Goal: Information Seeking & Learning: Find specific fact

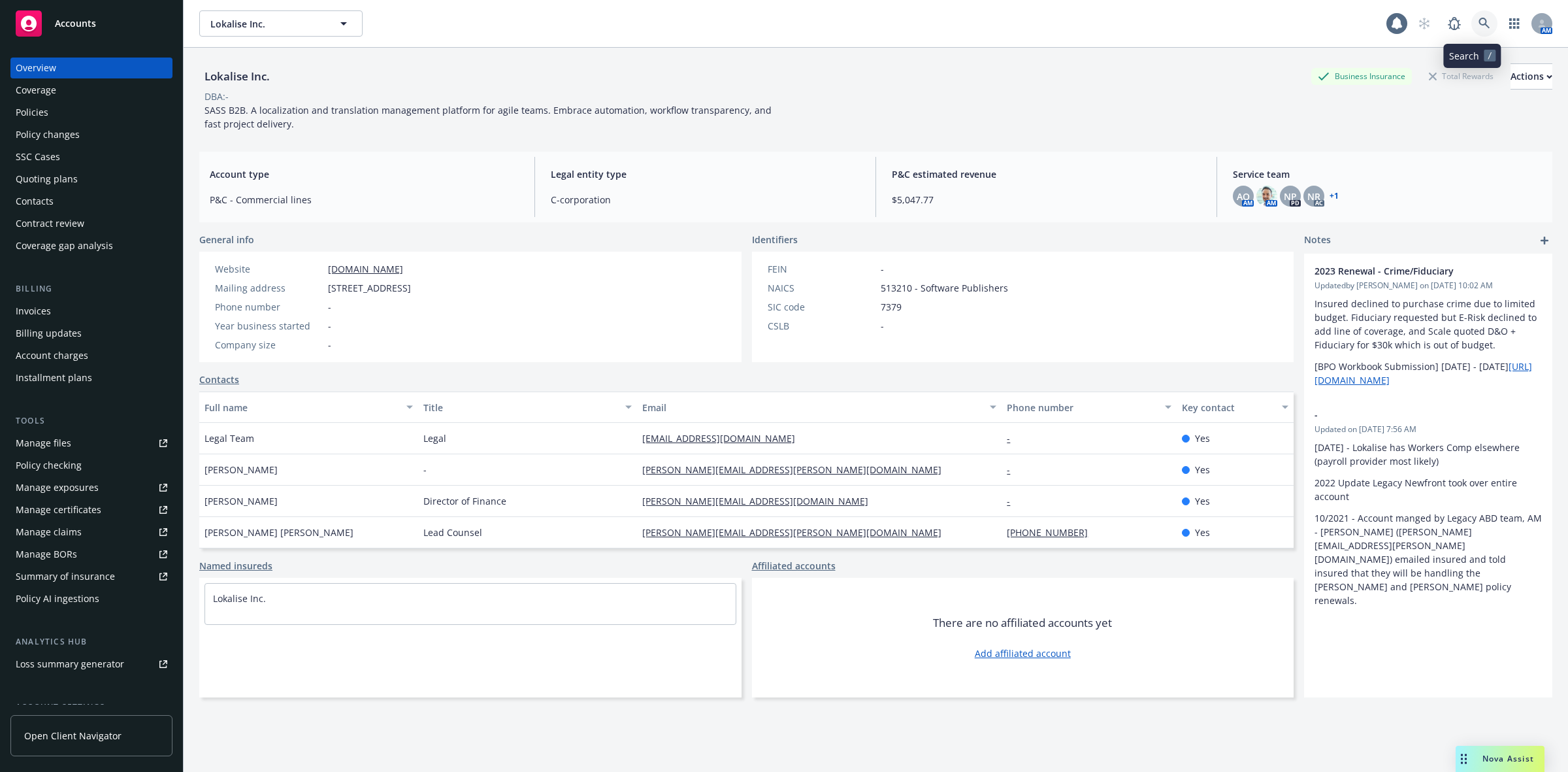
click at [1478, 27] on link at bounding box center [1484, 23] width 26 height 27
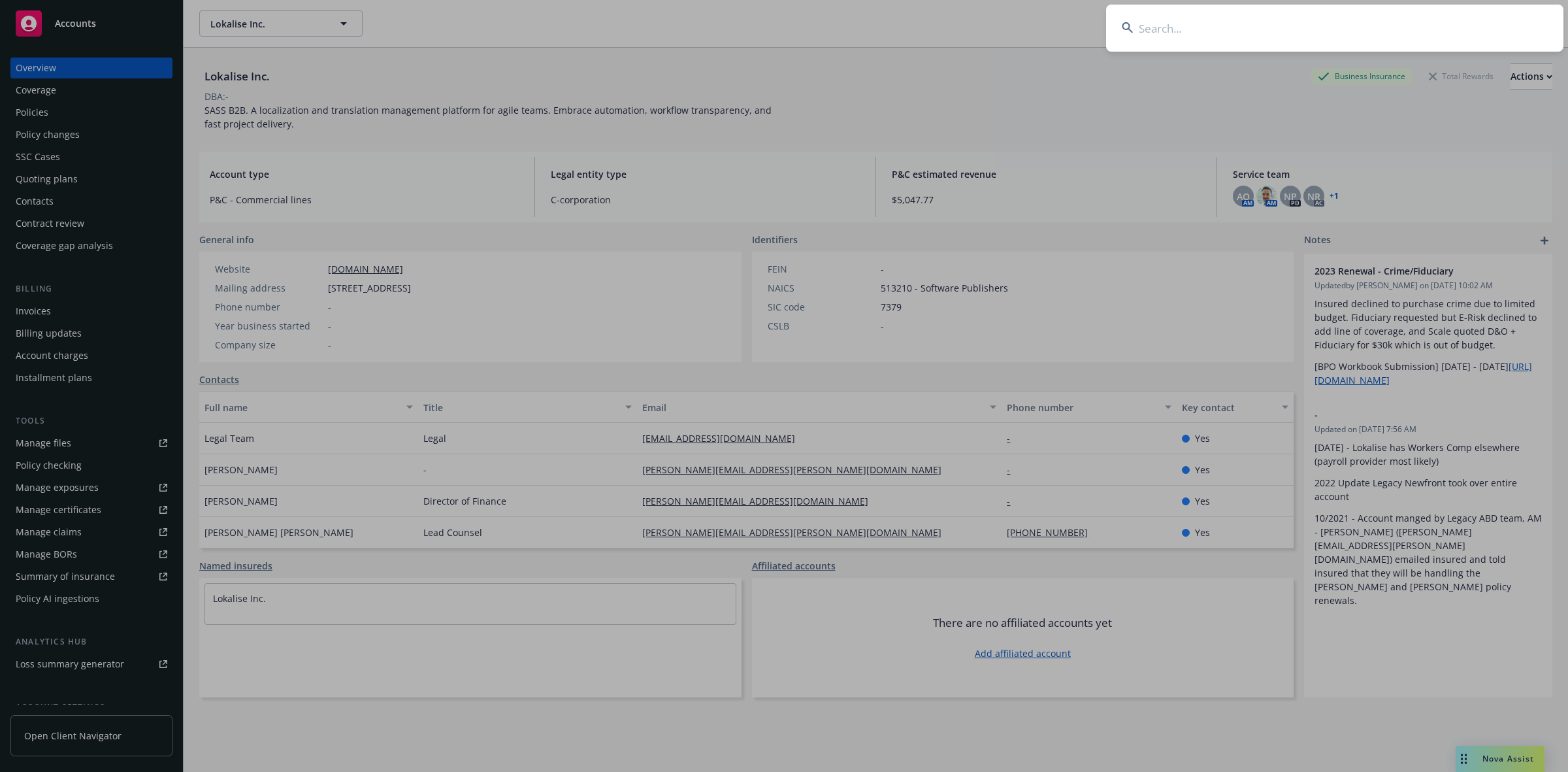
click at [1200, 32] on input at bounding box center [1334, 27] width 457 height 47
paste input "Money Pit LLC"
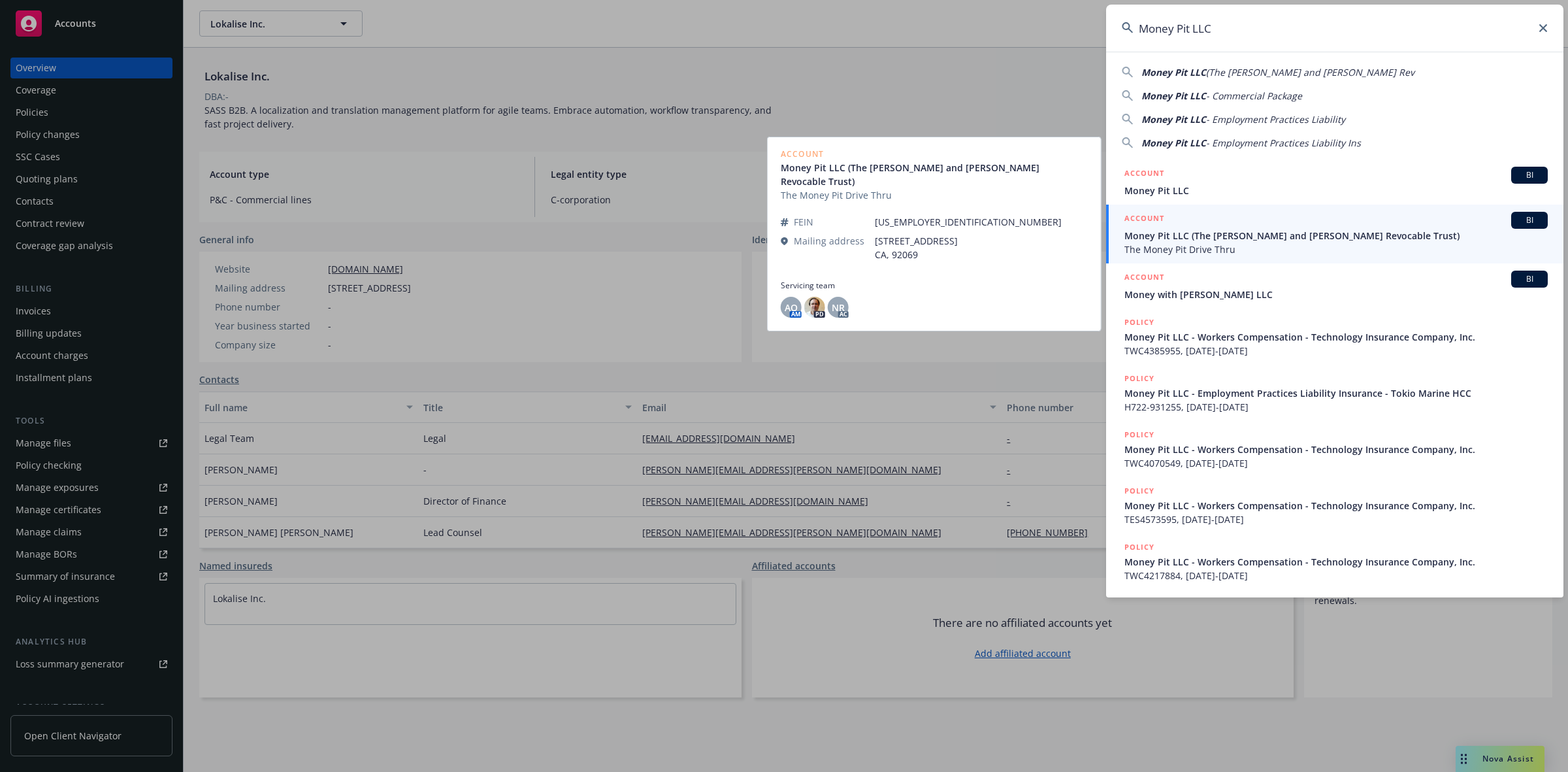
type input "Money Pit LLC"
click at [1212, 249] on span "The Money Pit Drive Thru" at bounding box center [1336, 250] width 423 height 14
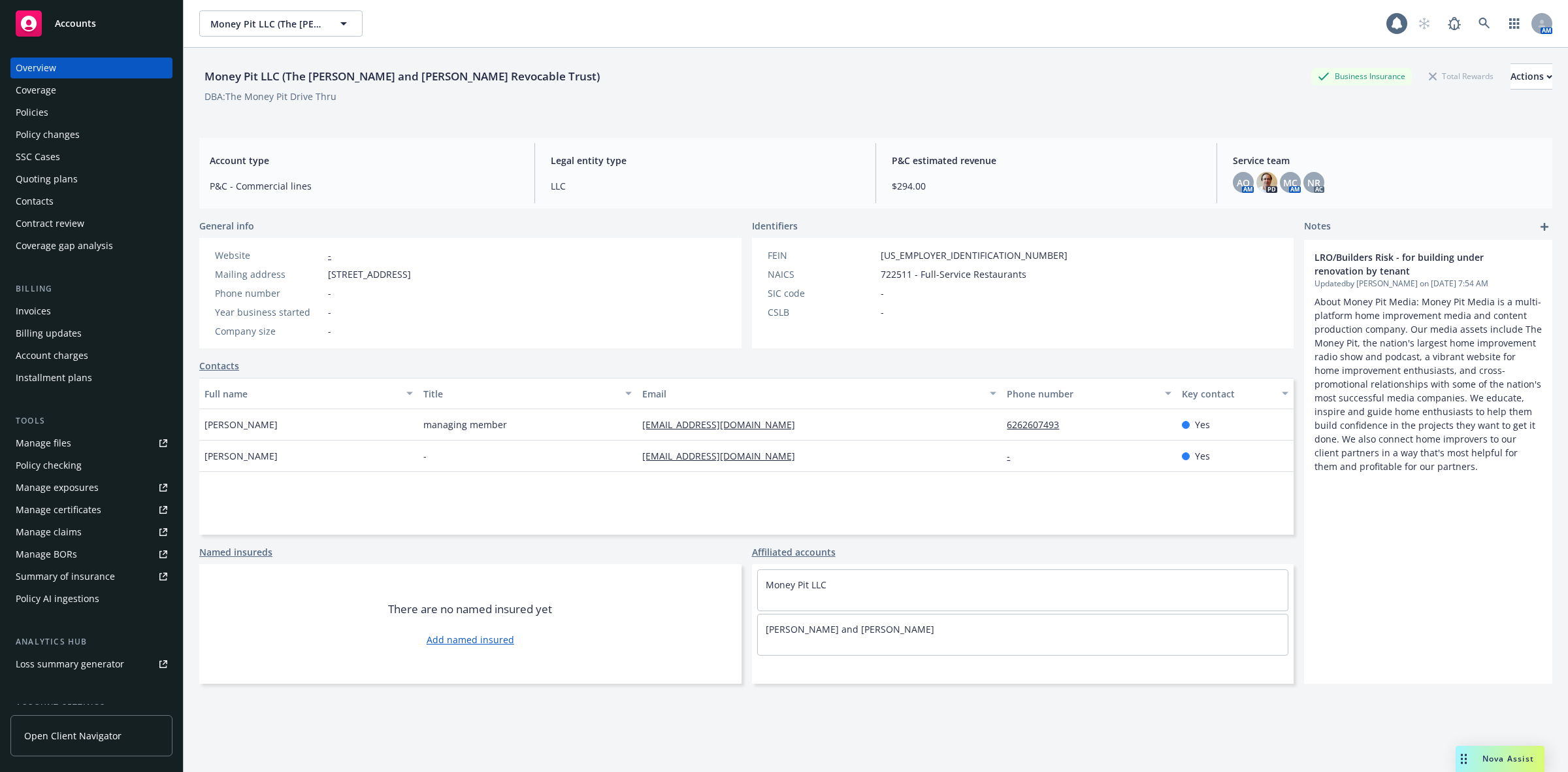
click at [68, 178] on div "Quoting plans" at bounding box center [46, 179] width 62 height 21
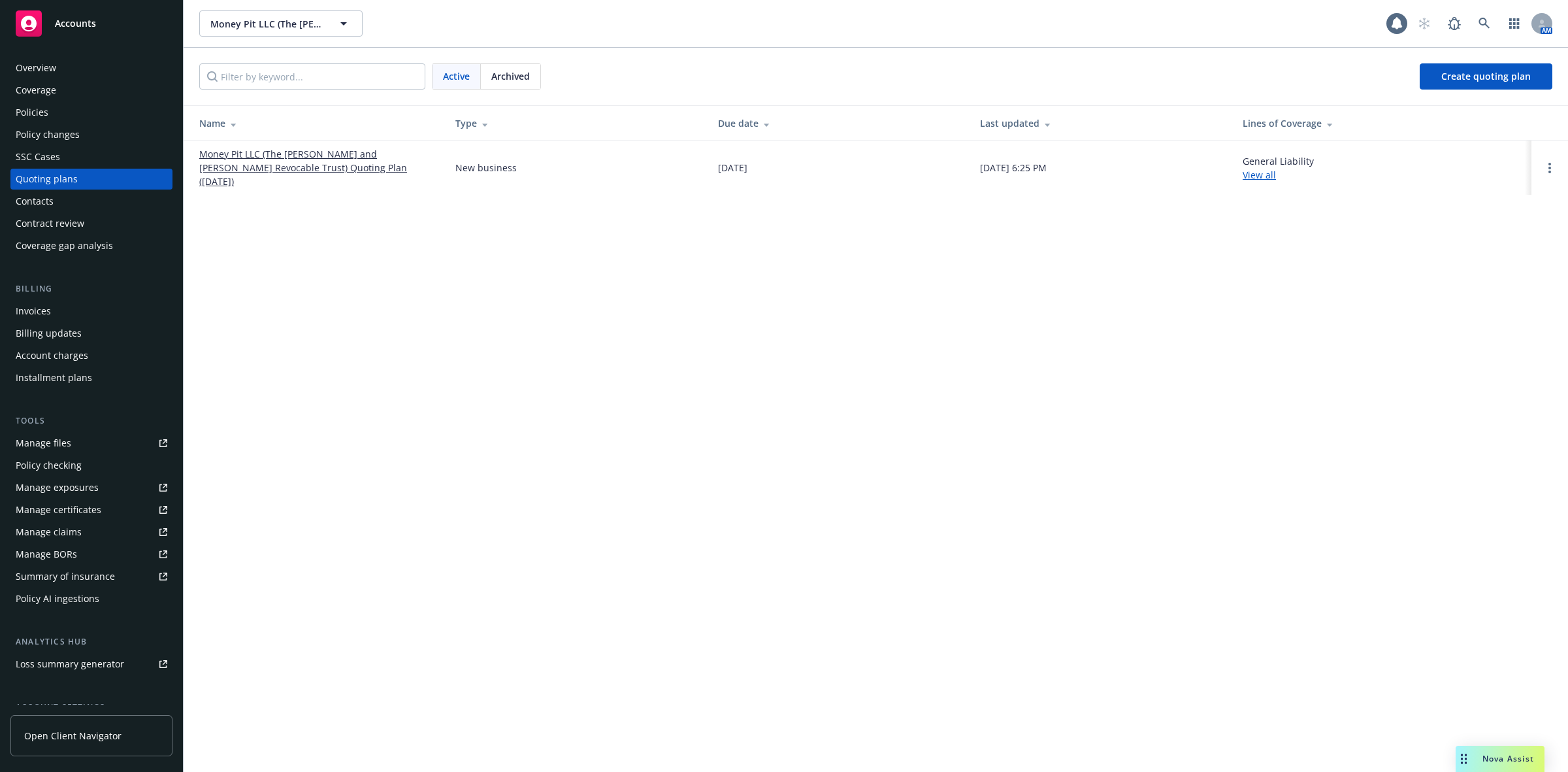
click at [77, 62] on div "Overview" at bounding box center [91, 68] width 151 height 21
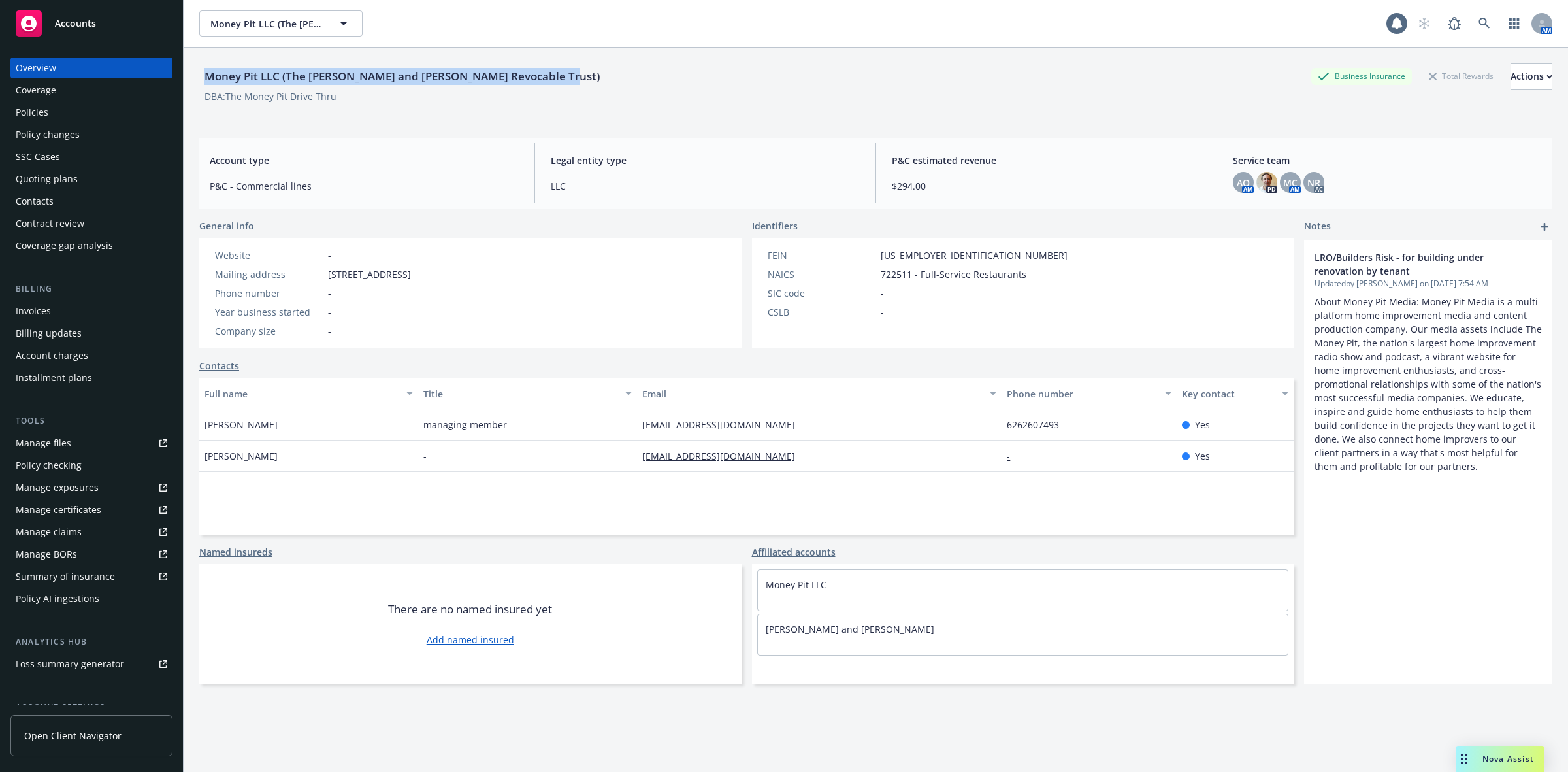
drag, startPoint x: 559, startPoint y: 79, endPoint x: 201, endPoint y: 83, distance: 358.0
click at [201, 83] on div "Money Pit LLC (The James and Theoni Kefallinos Revocable Trust) Business Insura…" at bounding box center [875, 76] width 1353 height 27
copy div "Money Pit LLC (The James and Theoni Kefallinos Revocable Trust)"
click at [41, 107] on div "Policies" at bounding box center [32, 112] width 32 height 21
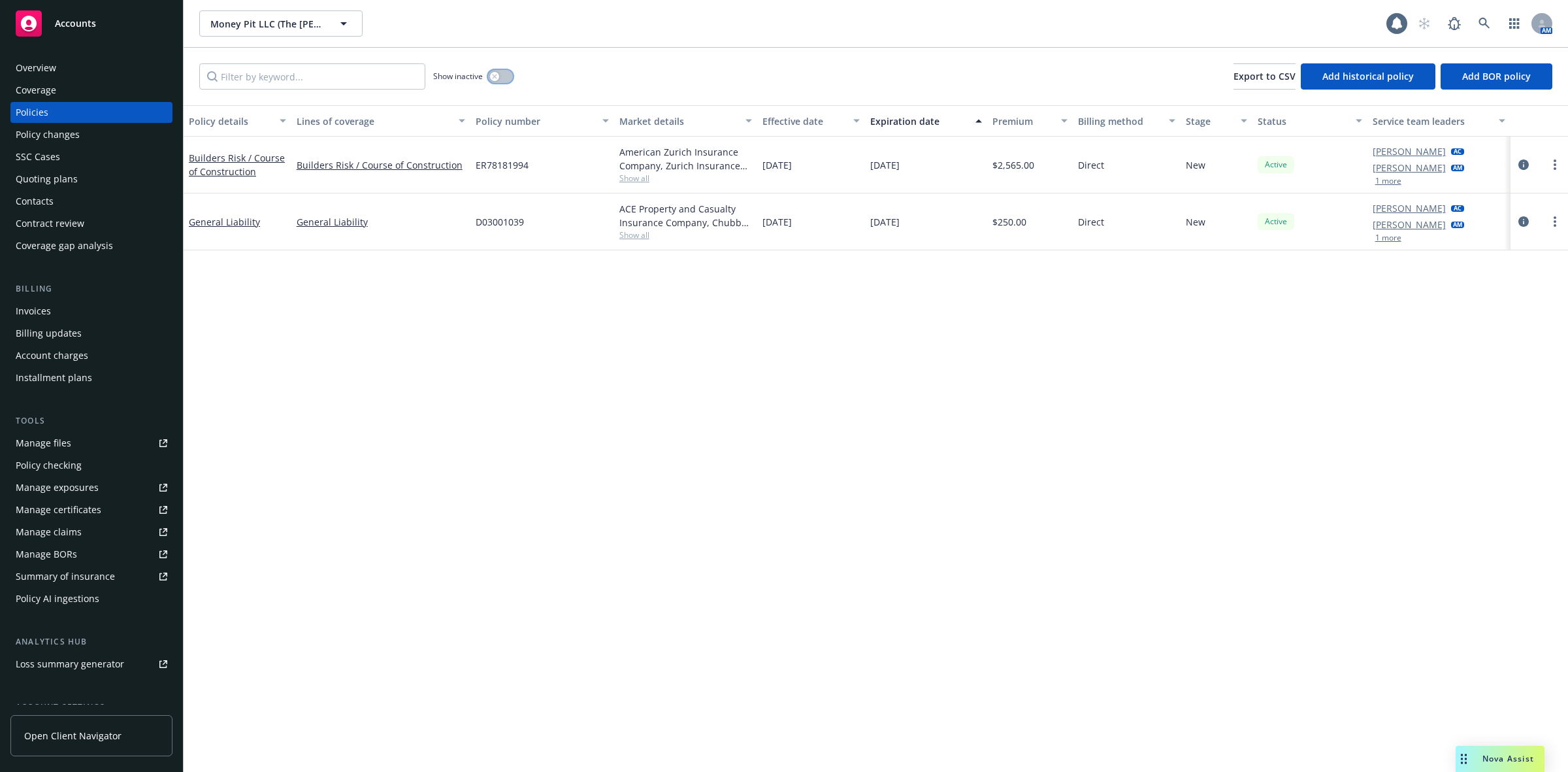
click at [503, 82] on button "button" at bounding box center [500, 76] width 25 height 13
click at [505, 80] on div "button" at bounding box center [505, 76] width 9 height 9
click at [625, 238] on span "Show all" at bounding box center [686, 234] width 133 height 11
click at [469, 423] on div "Policy details Lines of coverage Policy number Market details Effective date Ex…" at bounding box center [876, 439] width 1384 height 667
click at [93, 63] on div "Overview" at bounding box center [91, 68] width 151 height 21
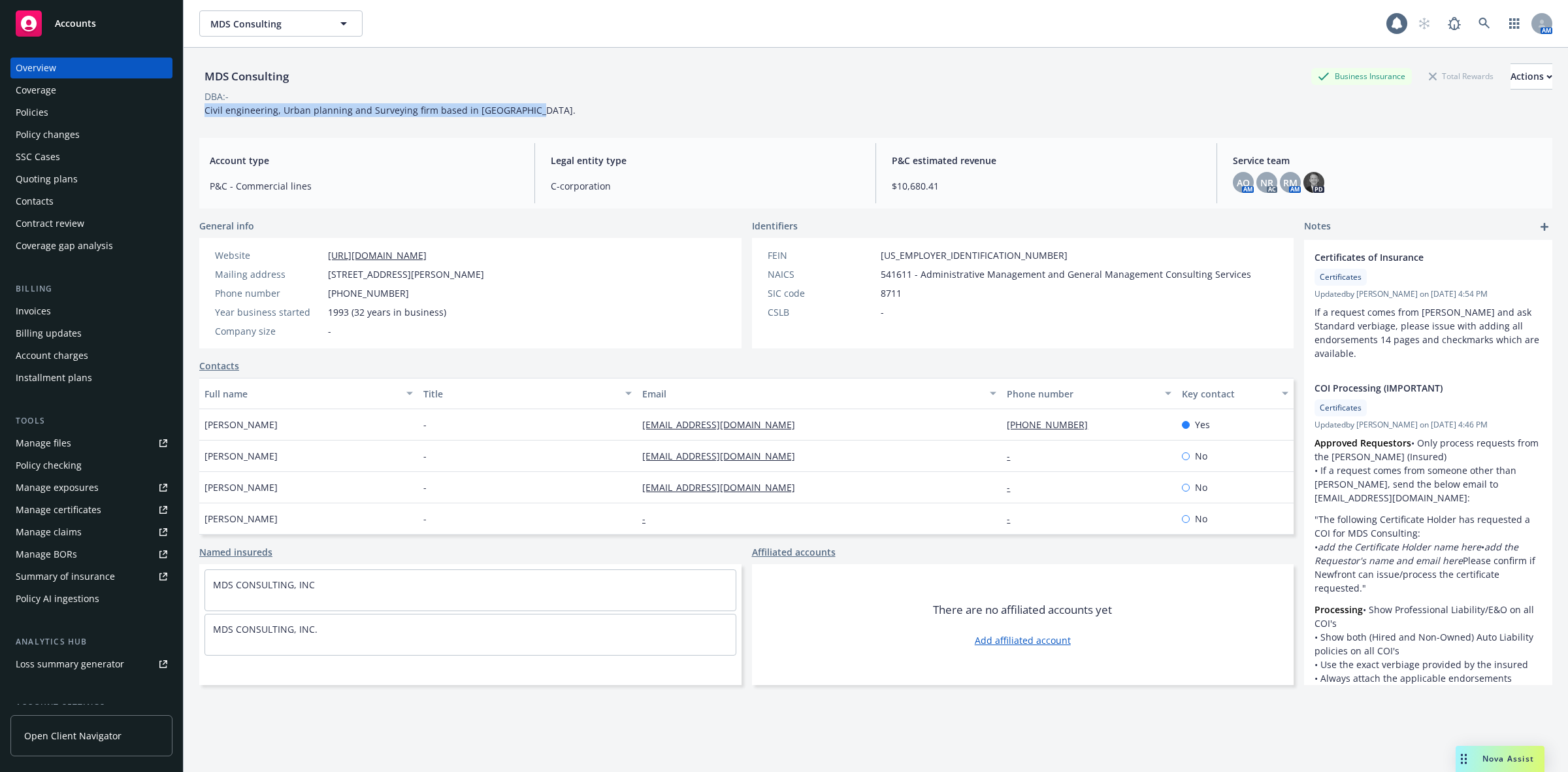
drag, startPoint x: 543, startPoint y: 112, endPoint x: 201, endPoint y: 116, distance: 342.0
click at [201, 116] on div "MDS Consulting Business Insurance Total Rewards Actions DBA: - Civil engineerin…" at bounding box center [875, 90] width 1353 height 54
copy span "Civil engineering, Urban planning and Surveying firm based in [GEOGRAPHIC_DATA]."
click at [73, 183] on div "Quoting plans" at bounding box center [46, 179] width 62 height 21
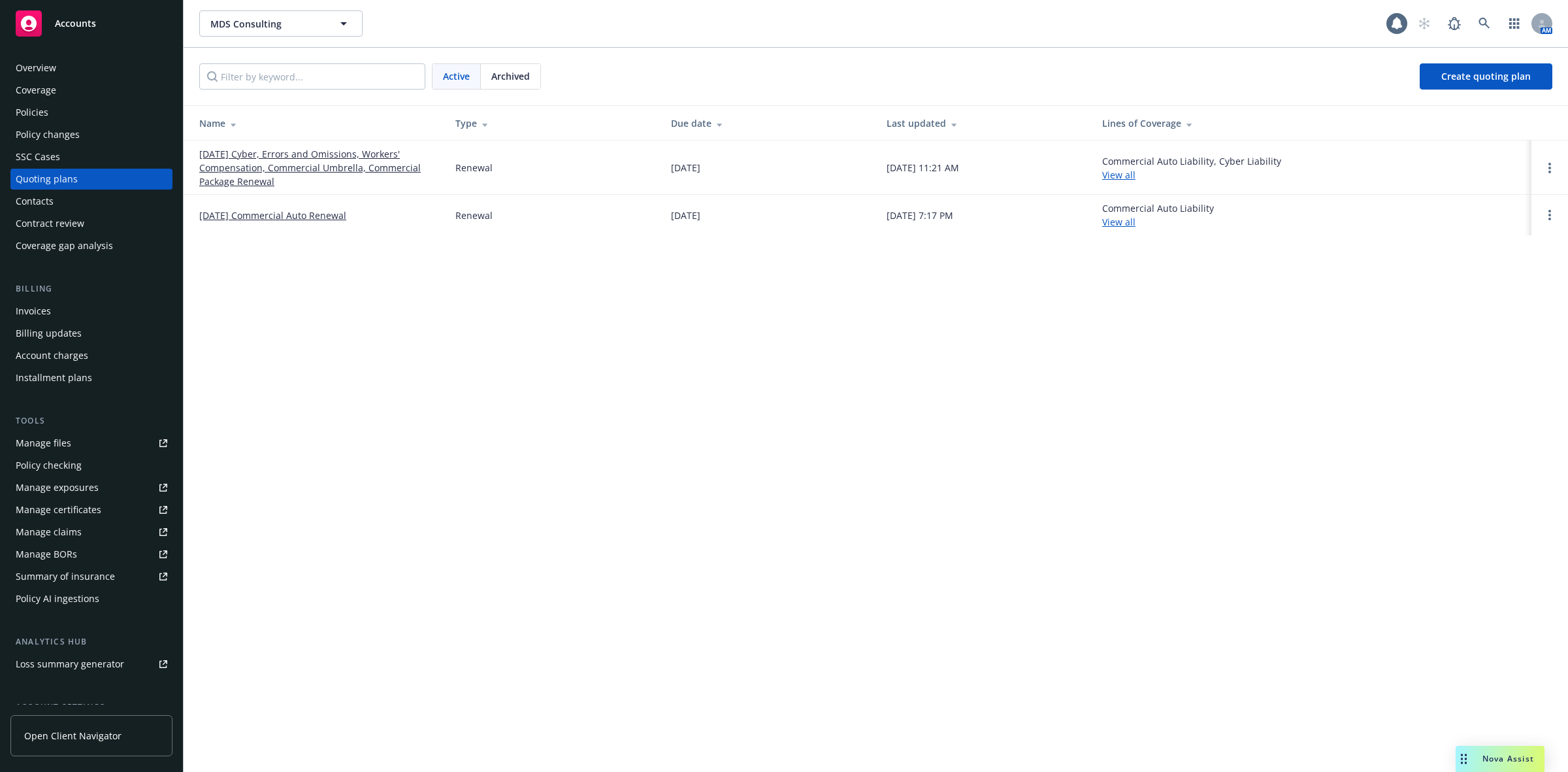
click at [320, 168] on link "[DATE] Cyber, Errors and Omissions, Workers' Compensation, Commercial Umbrella,…" at bounding box center [316, 168] width 235 height 41
